Goal: Task Accomplishment & Management: Use online tool/utility

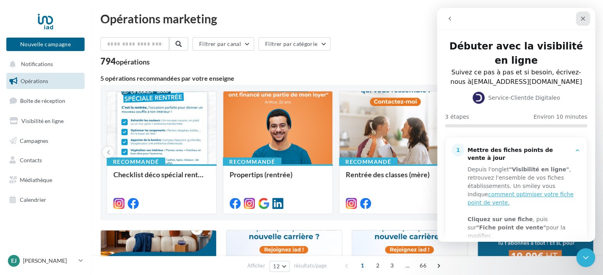
click at [582, 18] on icon "Fermer" at bounding box center [583, 19] width 4 height 4
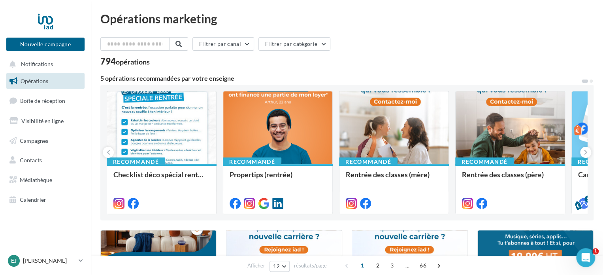
click at [24, 81] on span "Opérations" at bounding box center [35, 80] width 28 height 7
click at [27, 42] on button "Nouvelle campagne" at bounding box center [45, 44] width 78 height 13
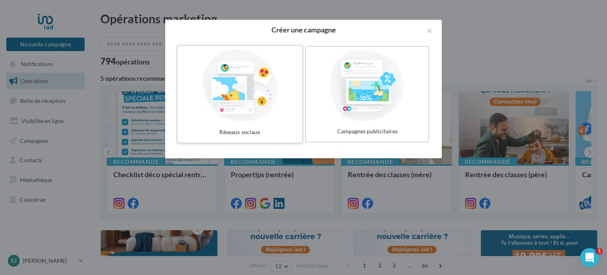
click at [273, 92] on div at bounding box center [240, 85] width 119 height 73
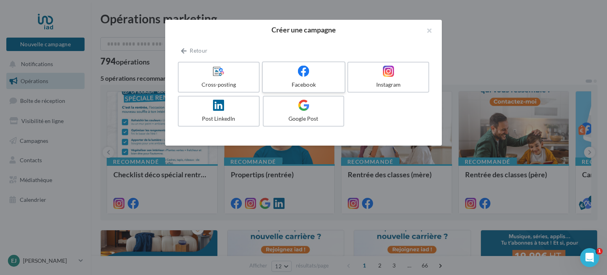
click at [307, 69] on icon at bounding box center [303, 70] width 11 height 11
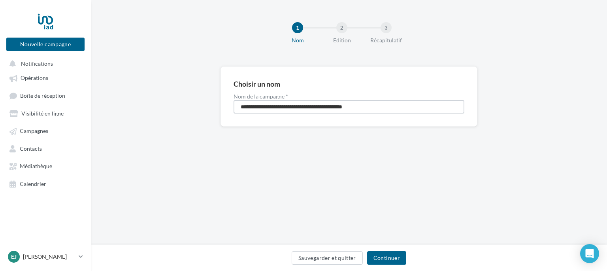
drag, startPoint x: 394, startPoint y: 110, endPoint x: 232, endPoint y: 113, distance: 162.0
click at [232, 113] on div "**********" at bounding box center [348, 96] width 257 height 60
type input "**********"
click at [384, 254] on button "Continuer" at bounding box center [386, 257] width 39 height 13
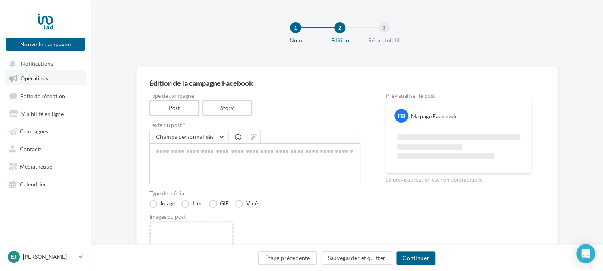
click at [38, 82] on link "Opérations" at bounding box center [45, 77] width 81 height 14
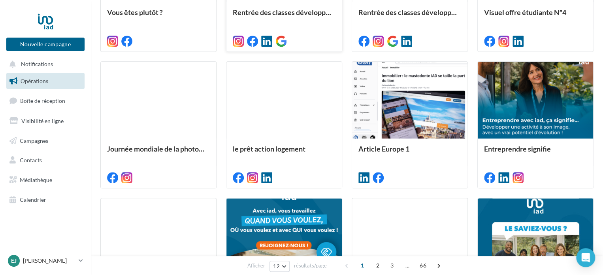
scroll to position [420, 0]
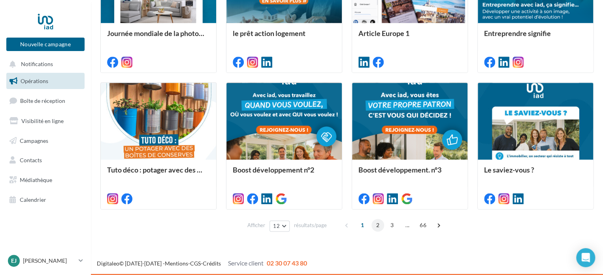
click at [380, 223] on span "2" at bounding box center [377, 224] width 13 height 13
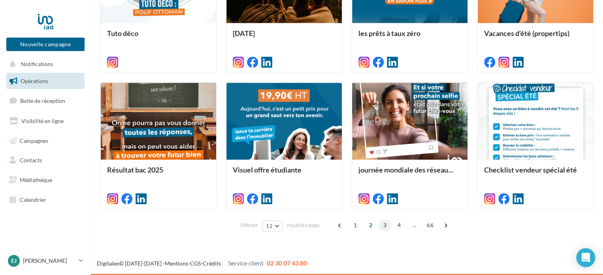
click at [380, 224] on span "3" at bounding box center [385, 224] width 13 height 13
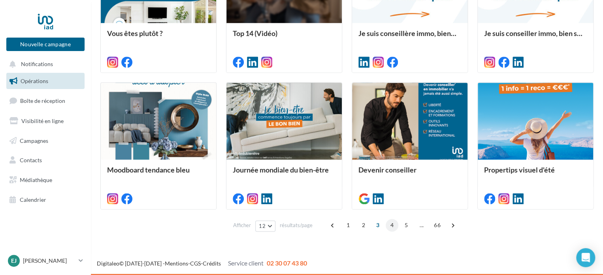
click at [392, 224] on span "4" at bounding box center [392, 224] width 13 height 13
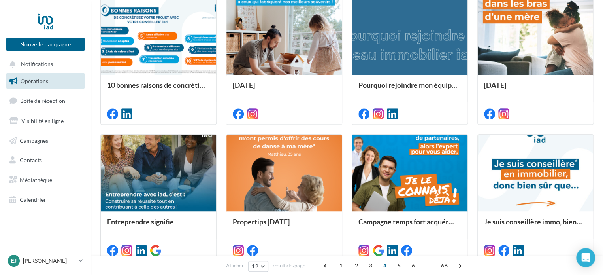
scroll to position [234, 0]
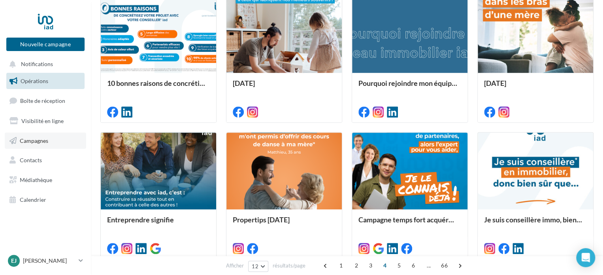
click at [31, 139] on span "Campagnes" at bounding box center [34, 140] width 28 height 7
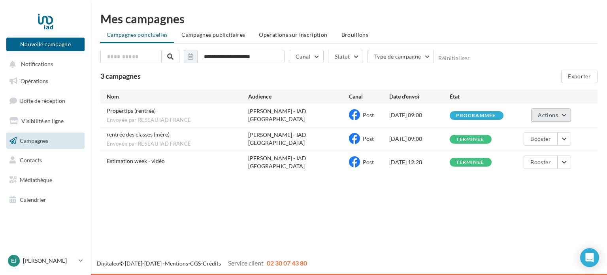
click at [550, 116] on span "Actions" at bounding box center [548, 114] width 20 height 7
click at [406, 189] on div "Nouvelle campagne Nouvelle campagne Notifications Opérations Boîte de réception…" at bounding box center [303, 137] width 607 height 275
click at [47, 83] on span "Opérations" at bounding box center [35, 80] width 28 height 7
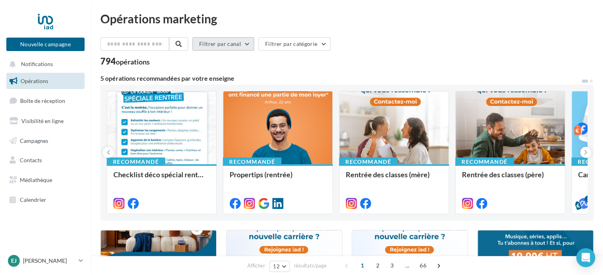
click at [226, 45] on button "Filtrer par canal" at bounding box center [223, 43] width 62 height 13
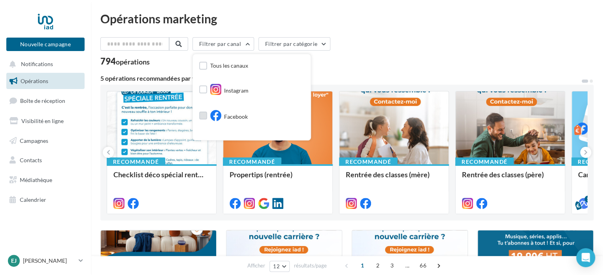
click at [217, 115] on icon at bounding box center [215, 115] width 11 height 11
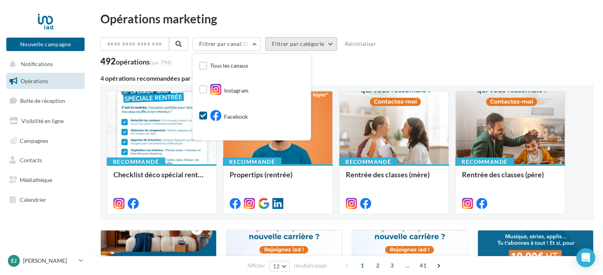
click at [318, 45] on button "Filtrer par catégorie" at bounding box center [301, 43] width 72 height 13
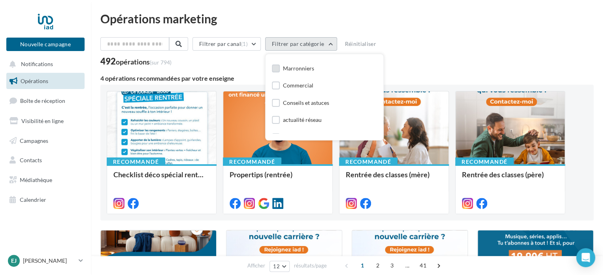
scroll to position [66, 0]
click at [303, 87] on div "Commercial" at bounding box center [298, 85] width 30 height 8
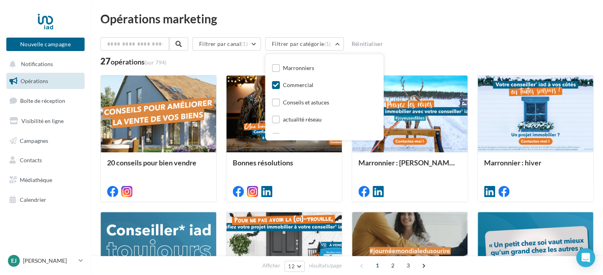
click at [414, 23] on div "Opérations marketing" at bounding box center [346, 19] width 493 height 12
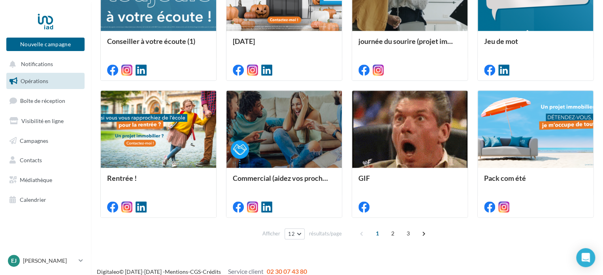
scroll to position [266, 0]
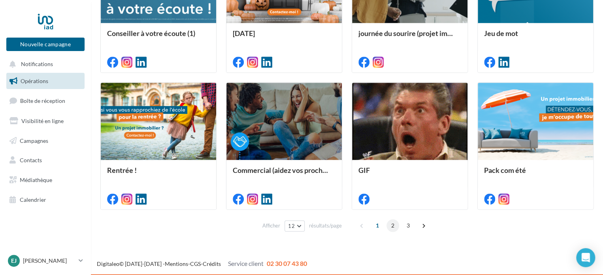
click at [393, 226] on span "2" at bounding box center [392, 225] width 13 height 13
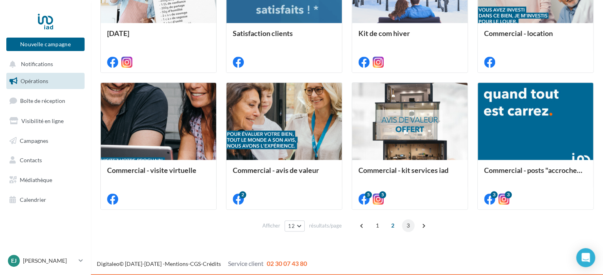
click at [407, 225] on span "3" at bounding box center [408, 225] width 13 height 13
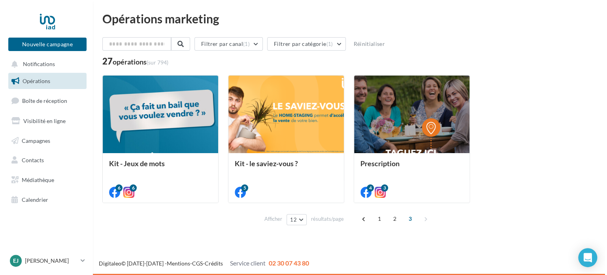
scroll to position [0, 0]
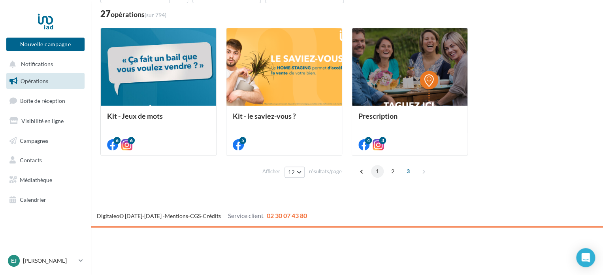
click at [377, 166] on span "1" at bounding box center [377, 171] width 13 height 13
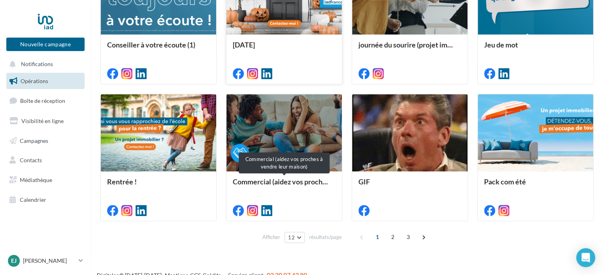
scroll to position [266, 0]
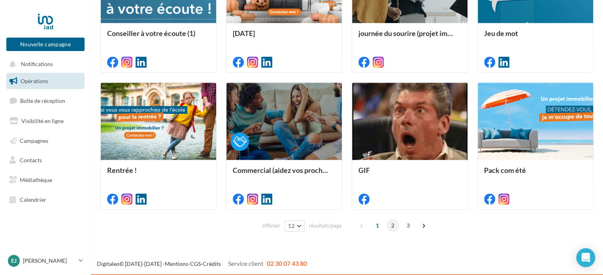
click at [394, 224] on span "2" at bounding box center [392, 225] width 13 height 13
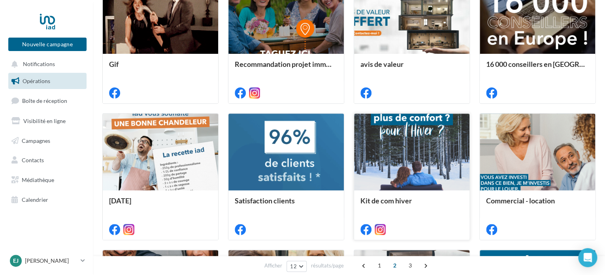
scroll to position [7, 0]
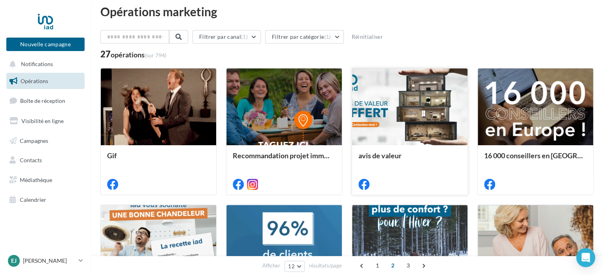
click at [392, 102] on div at bounding box center [409, 106] width 115 height 77
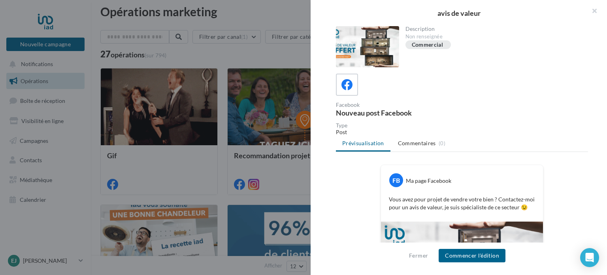
scroll to position [66, 0]
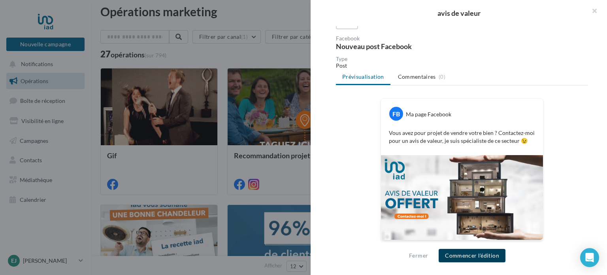
click at [452, 251] on button "Commencer l'édition" at bounding box center [472, 255] width 67 height 13
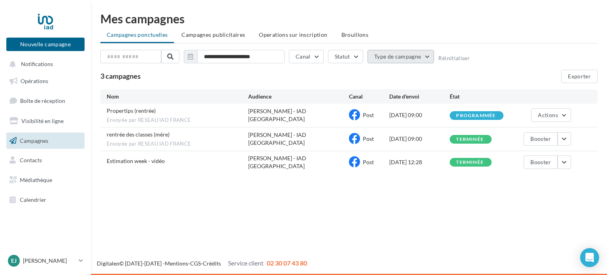
click at [383, 56] on button "Type de campagne" at bounding box center [400, 56] width 67 height 13
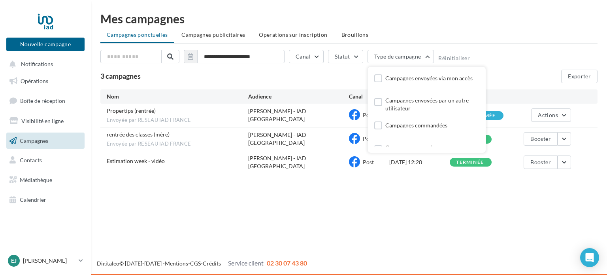
click at [43, 139] on span "Campagnes" at bounding box center [34, 140] width 28 height 7
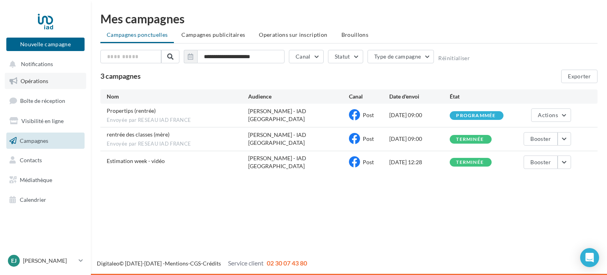
click at [42, 74] on link "Opérations" at bounding box center [45, 81] width 81 height 17
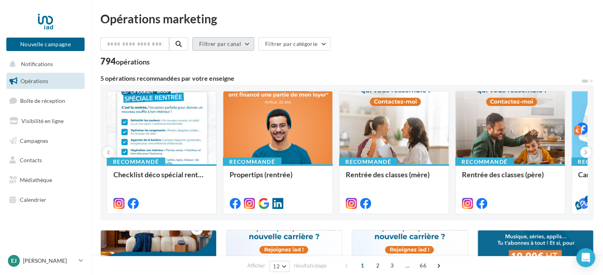
click at [251, 44] on button "Filtrer par canal" at bounding box center [223, 43] width 62 height 13
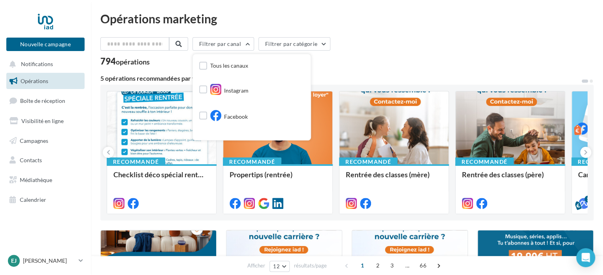
click at [254, 121] on div "Facebook" at bounding box center [251, 114] width 105 height 20
click at [207, 89] on label at bounding box center [203, 89] width 8 height 8
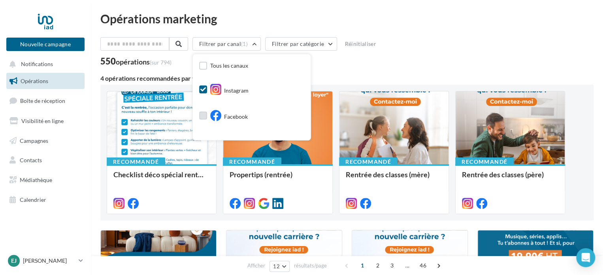
click at [207, 114] on label at bounding box center [203, 115] width 8 height 8
click at [290, 38] on button "Filtrer par catégorie" at bounding box center [301, 43] width 72 height 13
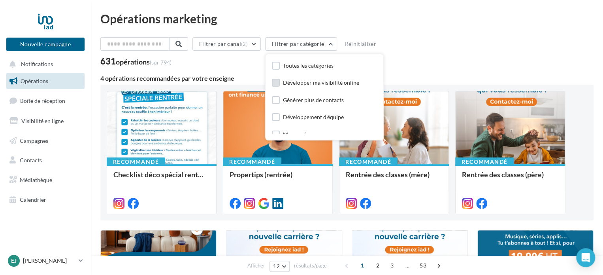
click at [307, 82] on div "Développer ma visibilité online" at bounding box center [321, 83] width 76 height 8
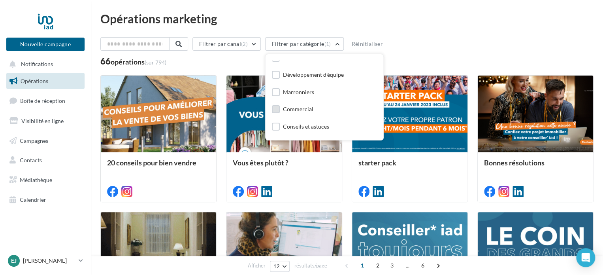
click at [280, 108] on label at bounding box center [276, 109] width 8 height 8
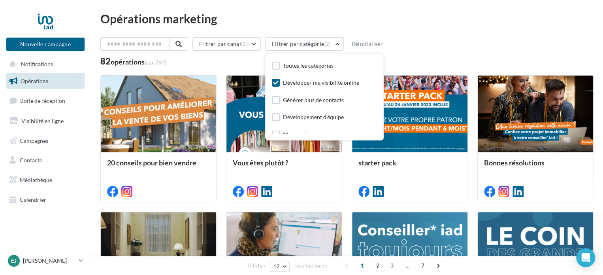
click at [401, 57] on div "82 opérations (sur 794)" at bounding box center [346, 62] width 493 height 10
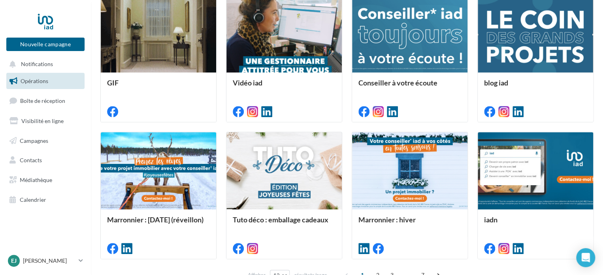
scroll to position [266, 0]
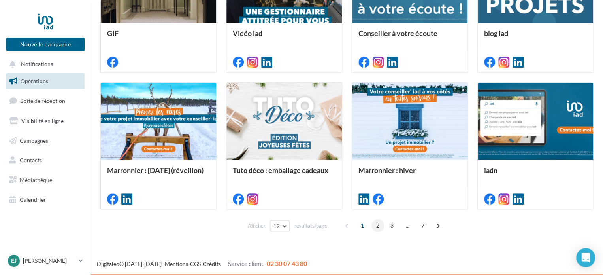
click at [381, 222] on span "2" at bounding box center [377, 225] width 13 height 13
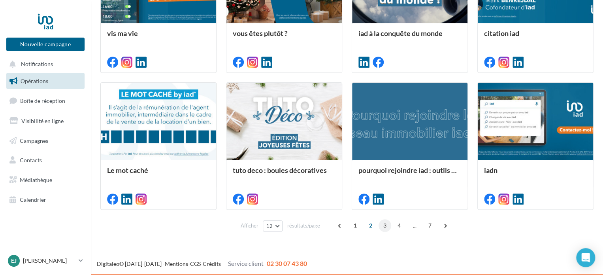
click at [381, 223] on span "3" at bounding box center [385, 225] width 13 height 13
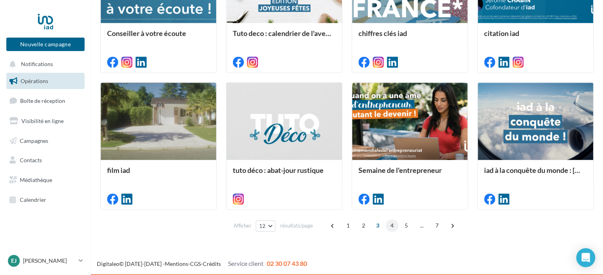
click at [390, 226] on span "4" at bounding box center [392, 225] width 13 height 13
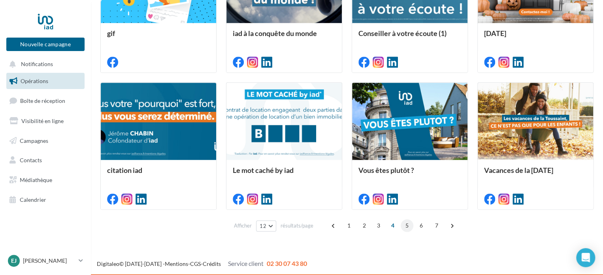
click at [404, 223] on span "5" at bounding box center [407, 225] width 13 height 13
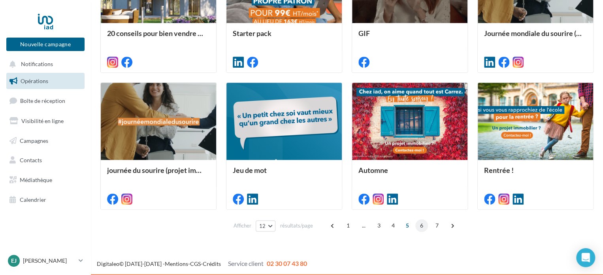
click at [426, 222] on span "6" at bounding box center [421, 225] width 13 height 13
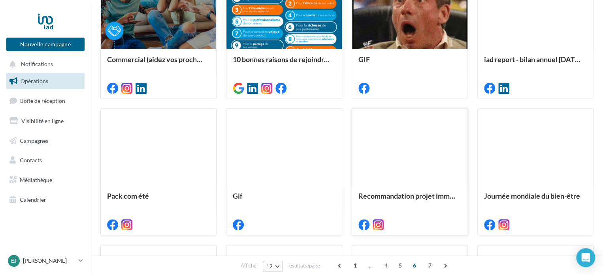
scroll to position [0, 0]
